Goal: Book appointment/travel/reservation

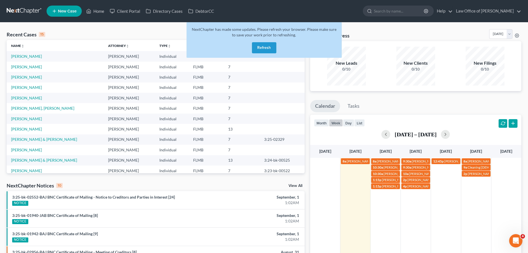
click at [260, 47] on button "Refresh" at bounding box center [264, 47] width 24 height 11
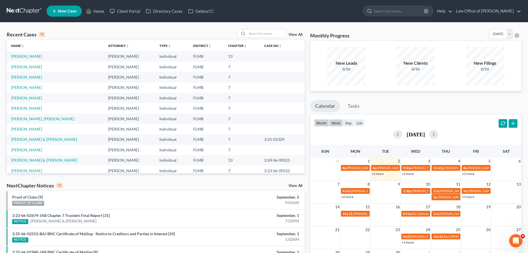
click at [340, 125] on button "week" at bounding box center [336, 122] width 14 height 7
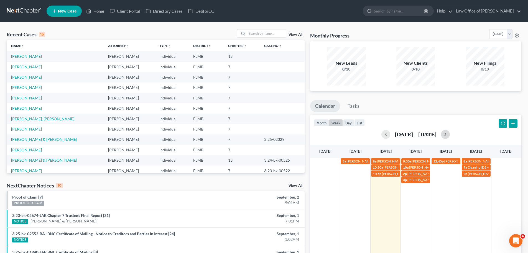
click at [450, 134] on button "button" at bounding box center [445, 134] width 9 height 9
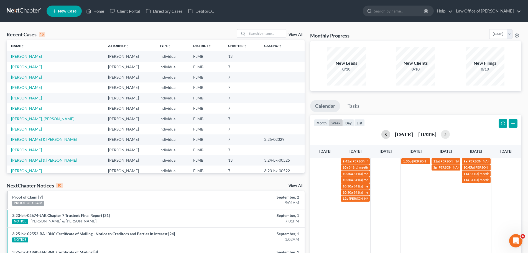
click at [388, 136] on button "button" at bounding box center [386, 134] width 9 height 9
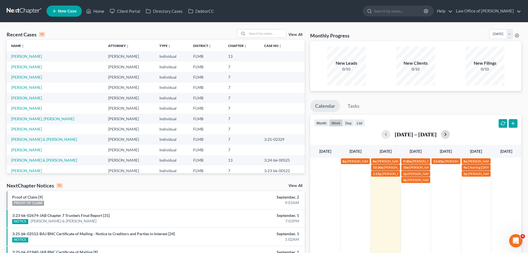
click at [450, 131] on button "button" at bounding box center [445, 134] width 9 height 9
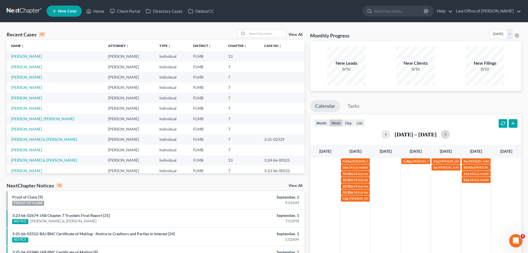
click at [384, 169] on td at bounding box center [386, 180] width 30 height 44
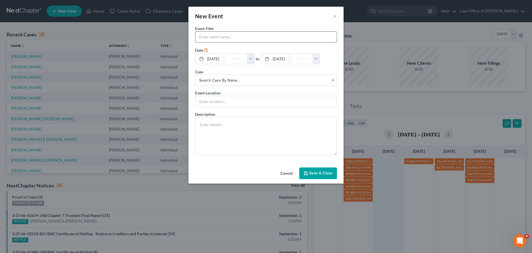
click at [229, 37] on input "text" at bounding box center [266, 37] width 141 height 11
type input "DC Dental Appt with Dr. Bahri"
drag, startPoint x: 236, startPoint y: 59, endPoint x: 241, endPoint y: 61, distance: 4.8
click at [236, 59] on input "text" at bounding box center [236, 59] width 22 height 11
type input "9"
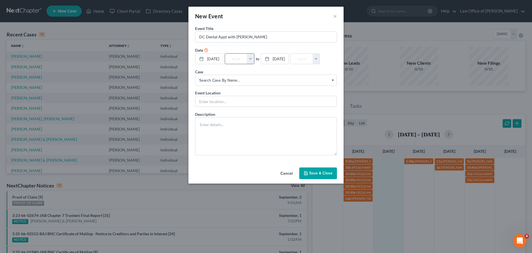
type input "01:00am"
type input "9:"
type input "10:00am"
type input "9:0"
type input "01:00am"
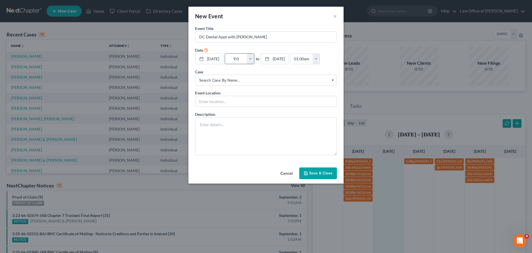
type input "9:00"
type input "10:00am"
type input "9:00a"
type input "01:00am"
type input "9:00am"
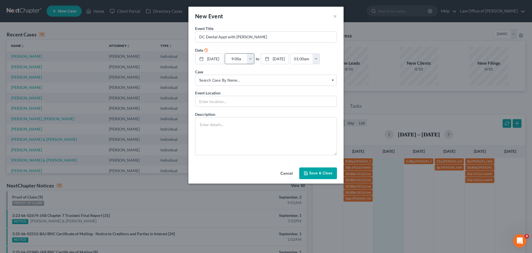
type input "10:00am"
type input "9:00am"
click at [206, 105] on input "text" at bounding box center [266, 101] width 141 height 11
type input "Bahri Dental"
click at [321, 171] on button "Save & Close" at bounding box center [319, 173] width 38 height 12
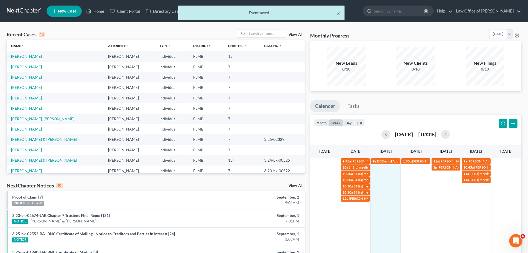
click at [337, 13] on button "×" at bounding box center [338, 13] width 4 height 7
